Goal: Navigation & Orientation: Find specific page/section

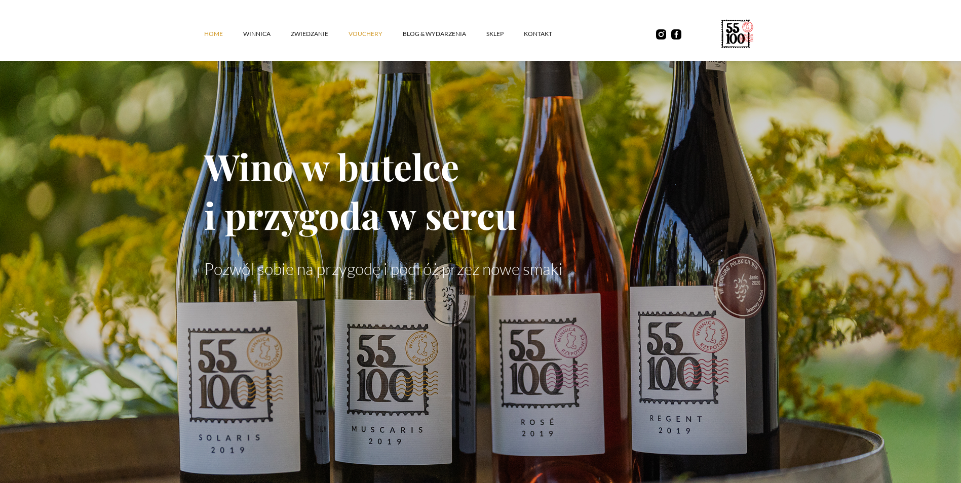
click at [375, 32] on link "vouchery" at bounding box center [376, 34] width 54 height 30
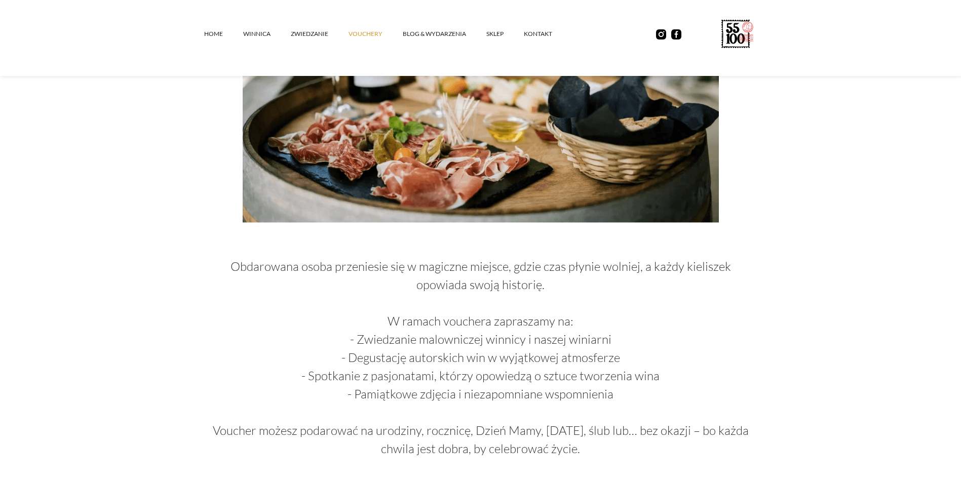
scroll to position [659, 0]
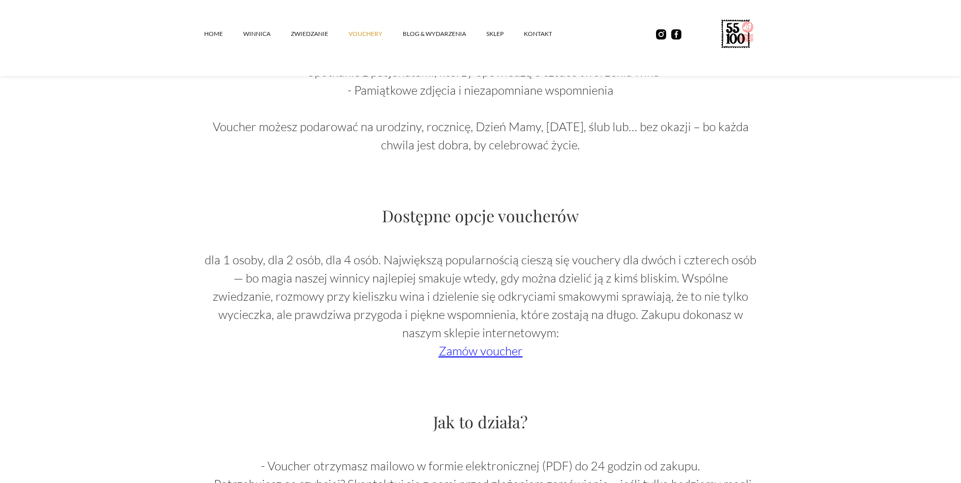
click at [487, 349] on link "Zamów voucher" at bounding box center [481, 351] width 84 height 15
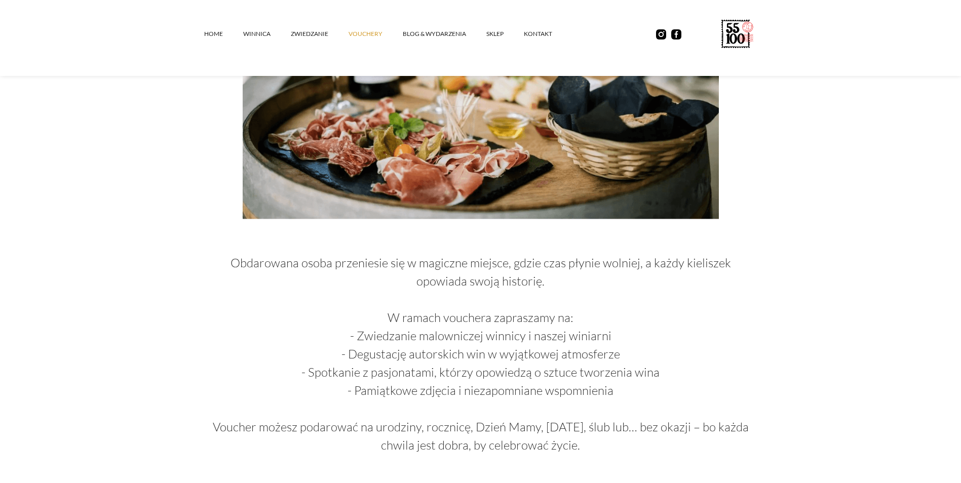
scroll to position [355, 0]
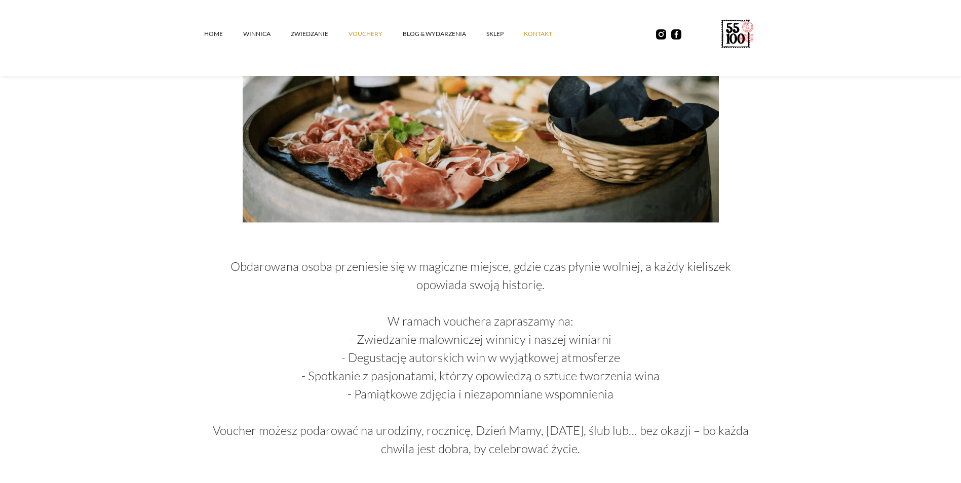
click at [529, 32] on link "kontakt" at bounding box center [548, 34] width 49 height 30
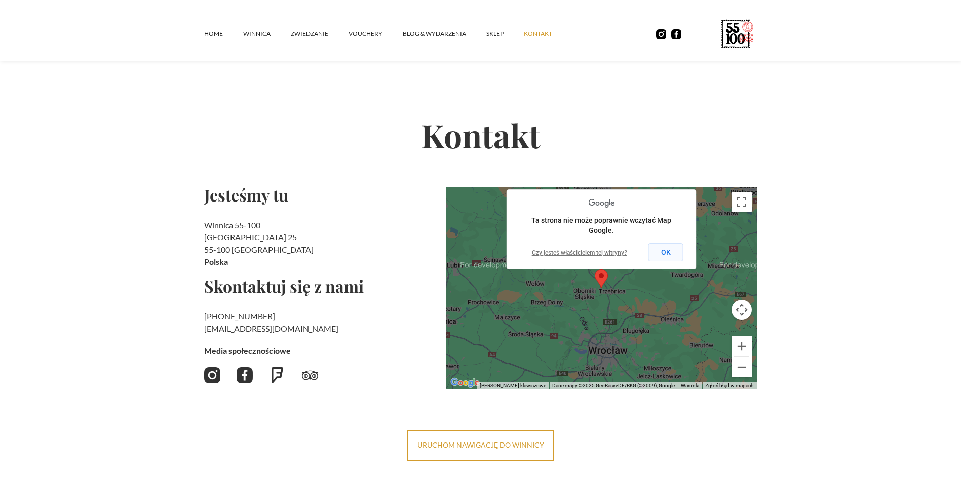
click at [662, 255] on button "OK" at bounding box center [666, 252] width 35 height 18
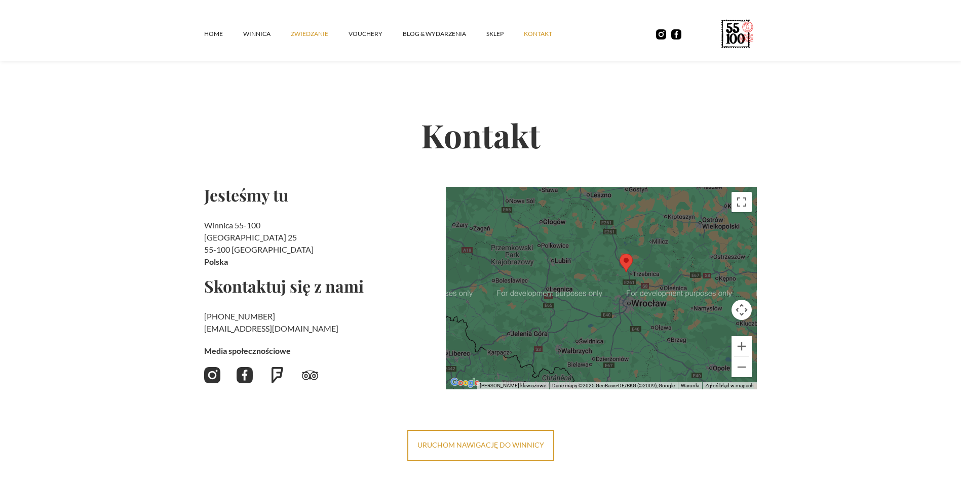
click at [311, 34] on link "ZWIEDZANIE" at bounding box center [320, 34] width 58 height 30
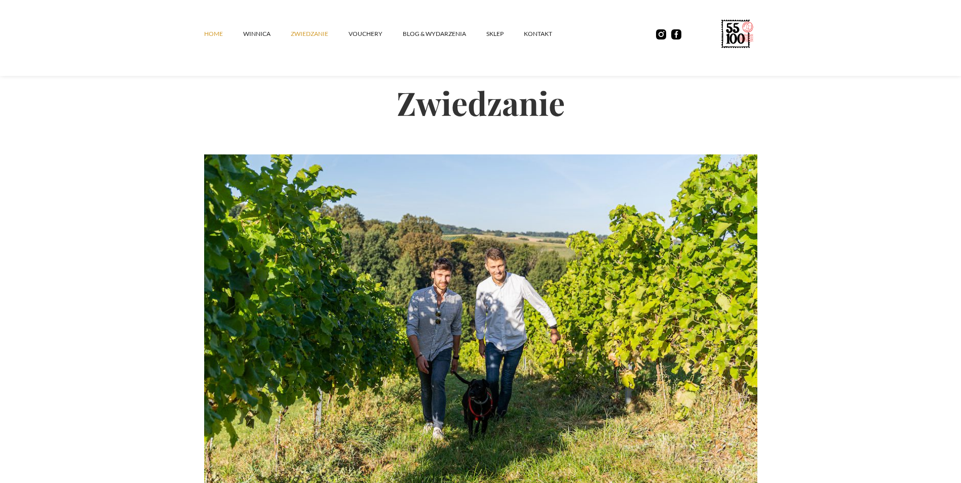
click at [213, 33] on link "Home" at bounding box center [223, 34] width 39 height 30
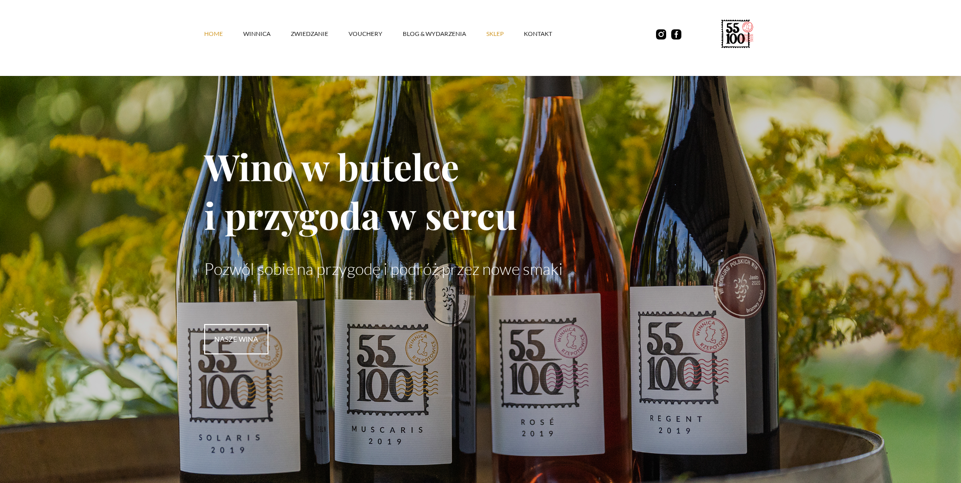
click at [495, 33] on link "SKLEP" at bounding box center [506, 34] width 38 height 30
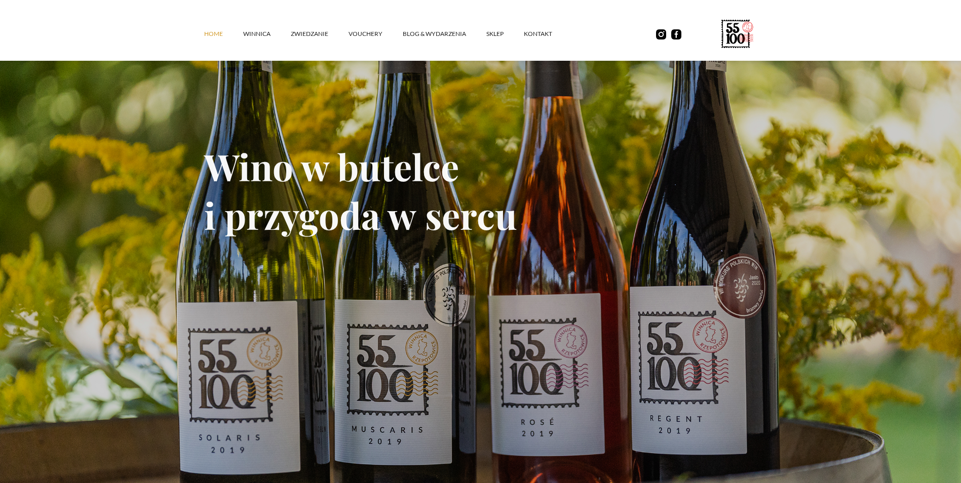
click at [219, 31] on link "Home" at bounding box center [223, 34] width 39 height 30
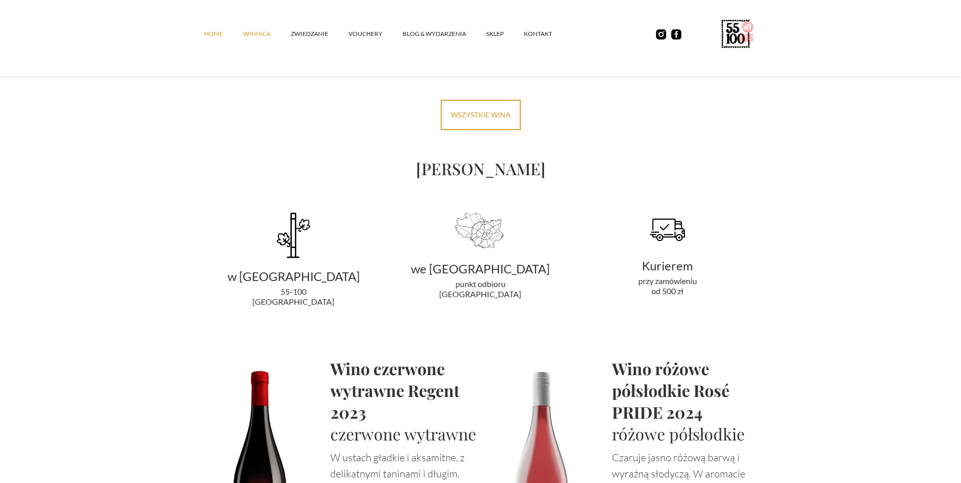
scroll to position [1868, 0]
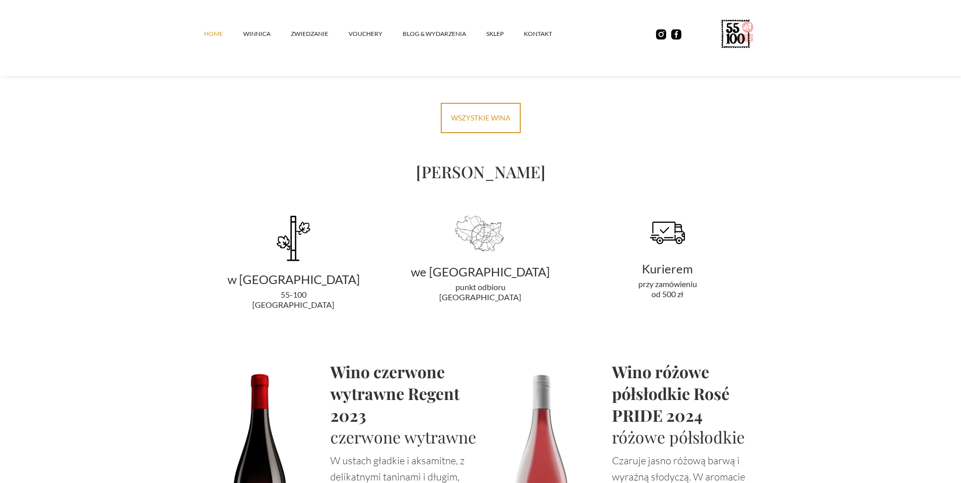
drag, startPoint x: 325, startPoint y: 33, endPoint x: 415, endPoint y: 69, distance: 96.4
click at [325, 33] on link "ZWIEDZANIE" at bounding box center [320, 34] width 58 height 30
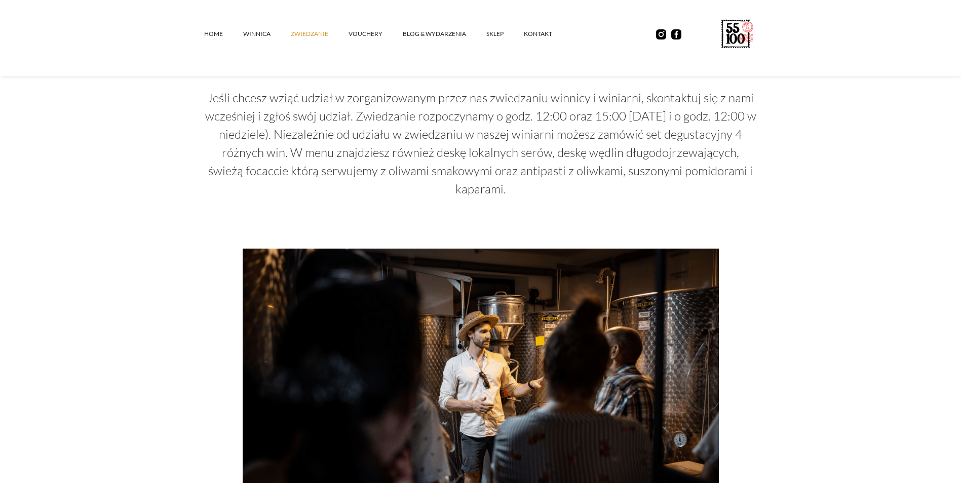
scroll to position [405, 0]
